Goal: Download file/media

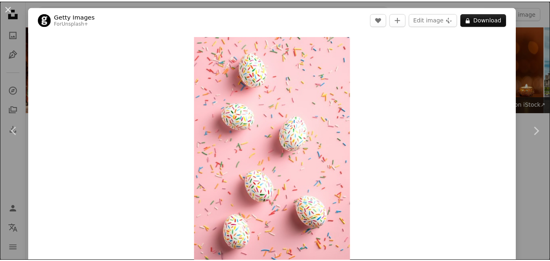
scroll to position [589, 0]
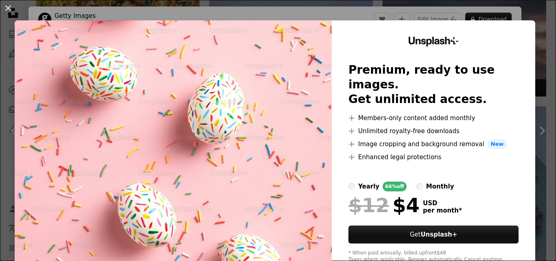
click at [307, 11] on div "An X shape Unsplash+ Premium, ready to use images. Get unlimited access. A plus…" at bounding box center [278, 130] width 556 height 261
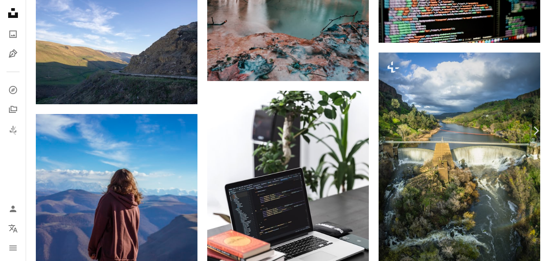
scroll to position [509, 0]
